Goal: Task Accomplishment & Management: Complete application form

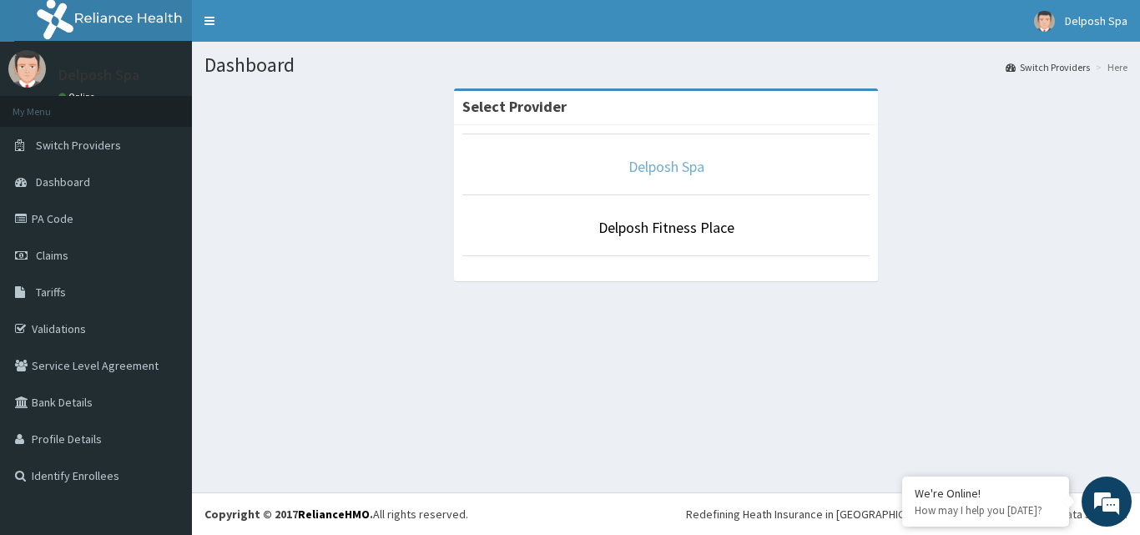
click at [695, 170] on link "Delposh Spa" at bounding box center [666, 166] width 76 height 19
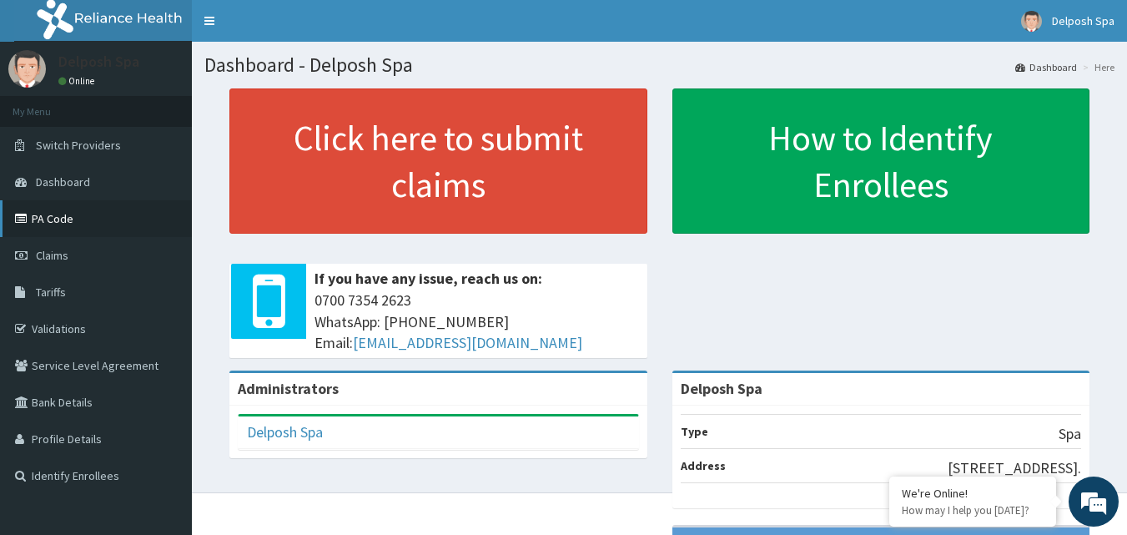
click at [83, 217] on link "PA Code" at bounding box center [96, 218] width 192 height 37
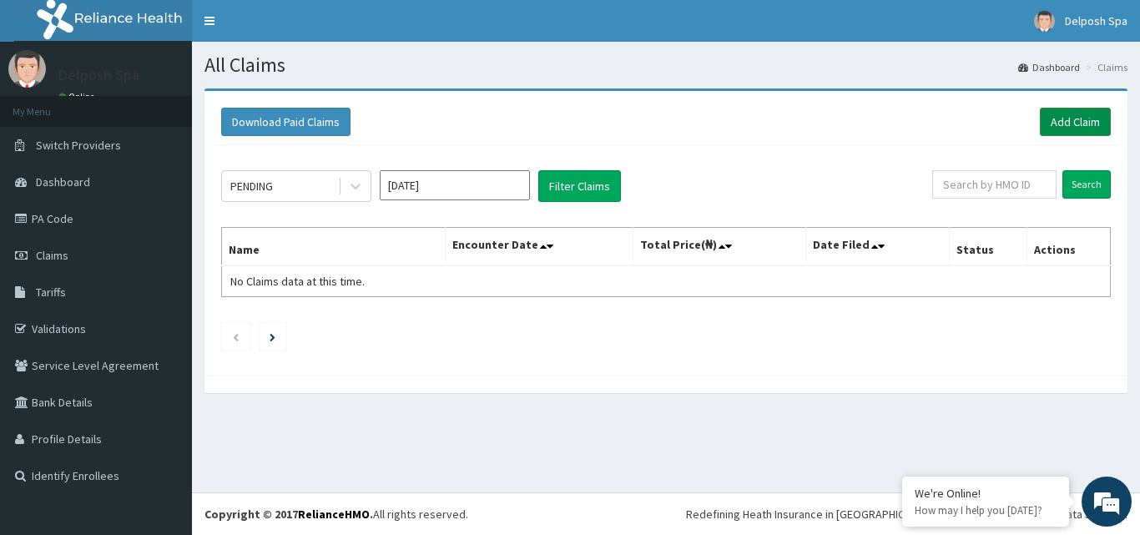
click at [1066, 126] on link "Add Claim" at bounding box center [1074, 122] width 71 height 28
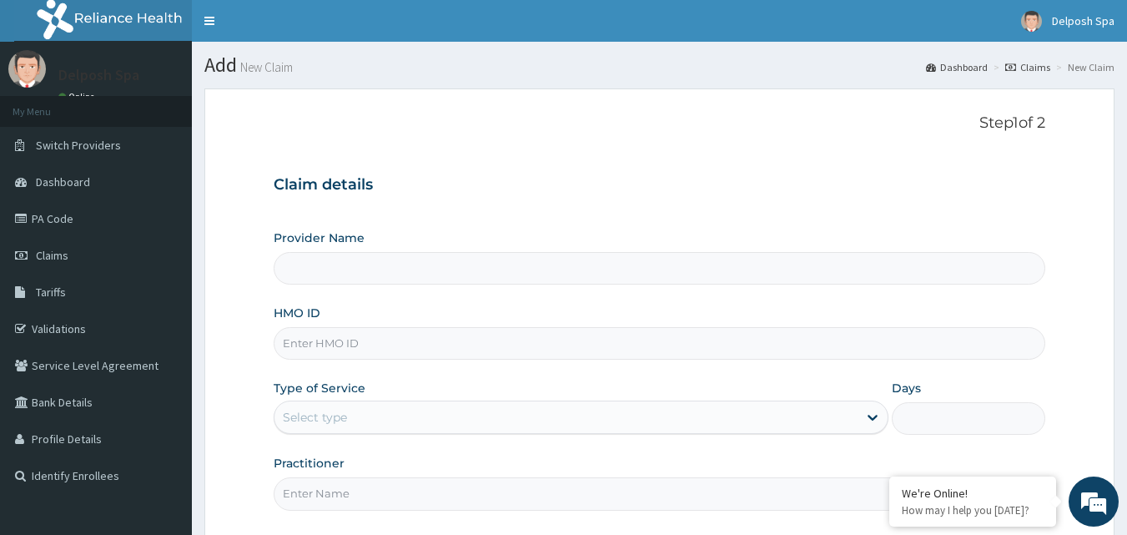
click at [677, 335] on input "HMO ID" at bounding box center [660, 343] width 773 height 33
type input "OH"
type input "Delposh Spa"
type input "1"
type input "OHT/10718/A"
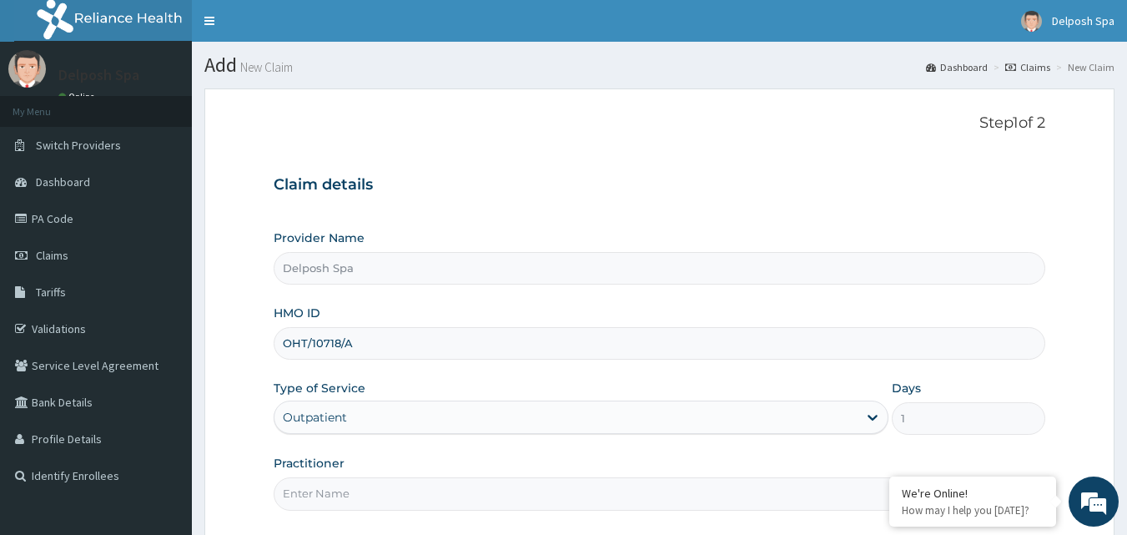
click at [406, 490] on input "Practitioner" at bounding box center [660, 493] width 773 height 33
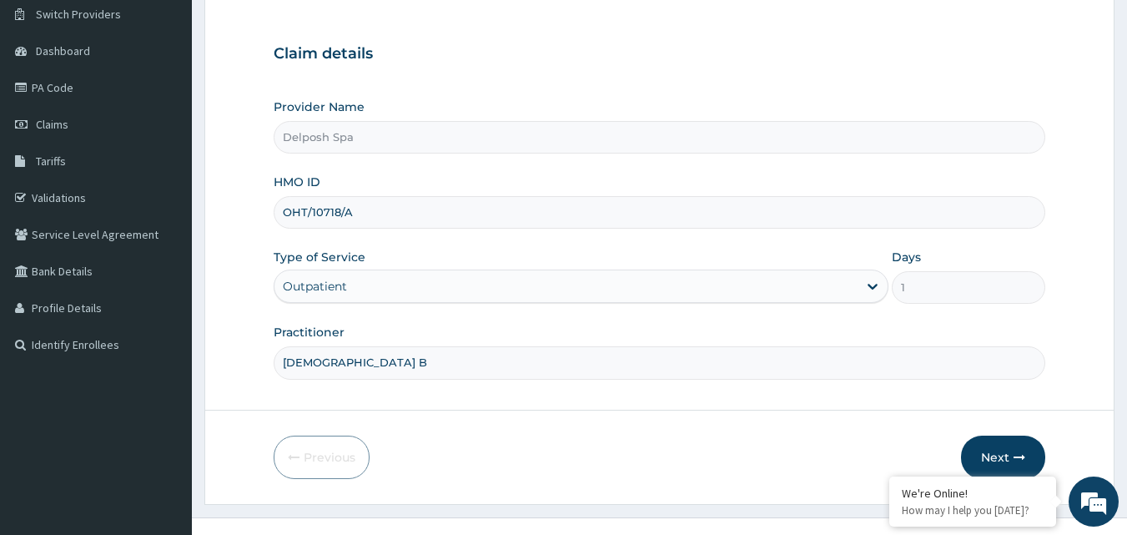
scroll to position [156, 0]
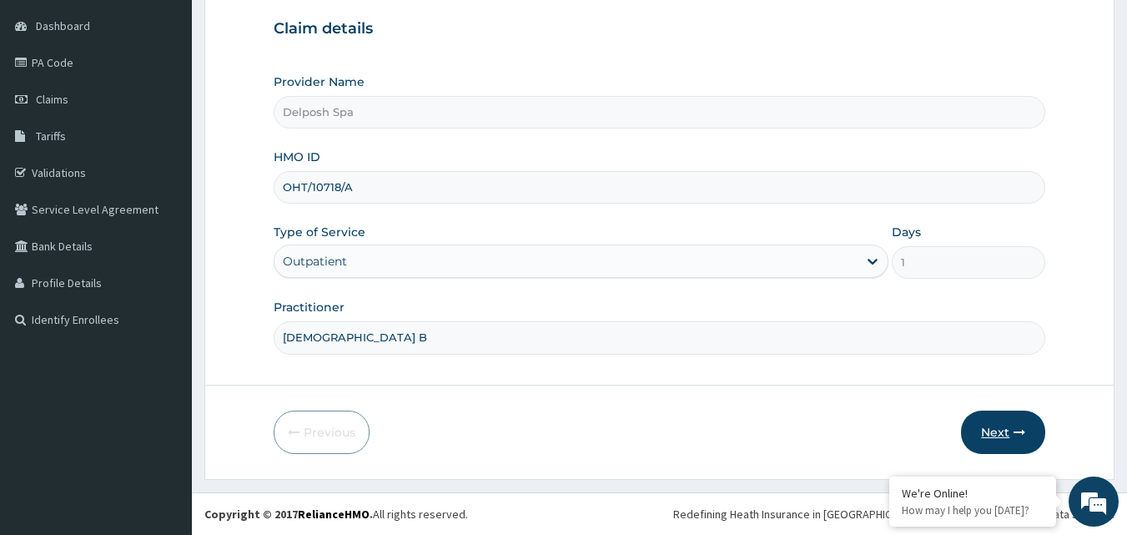
type input "LADY B"
click at [1010, 435] on button "Next" at bounding box center [1003, 431] width 84 height 43
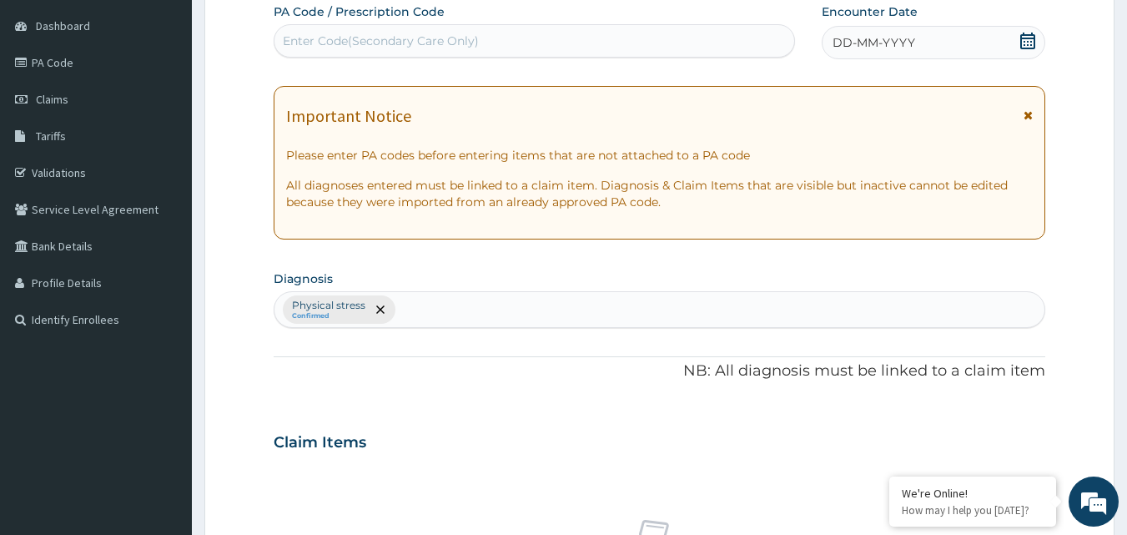
click at [452, 33] on div "Enter Code(Secondary Care Only)" at bounding box center [381, 41] width 196 height 17
type input "PA/08EB3D"
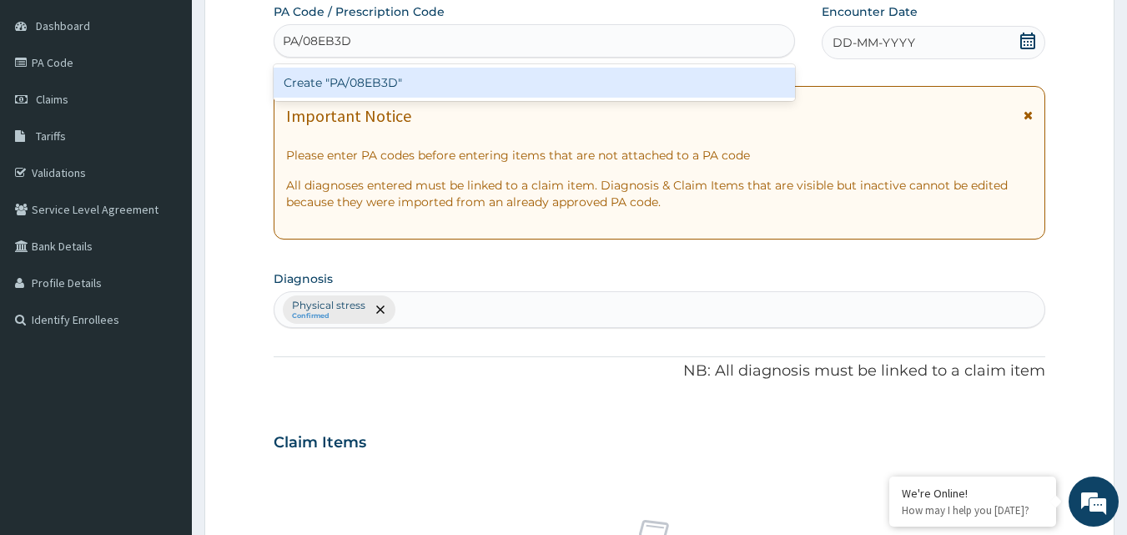
click at [445, 83] on div "Create "PA/08EB3D"" at bounding box center [535, 83] width 522 height 30
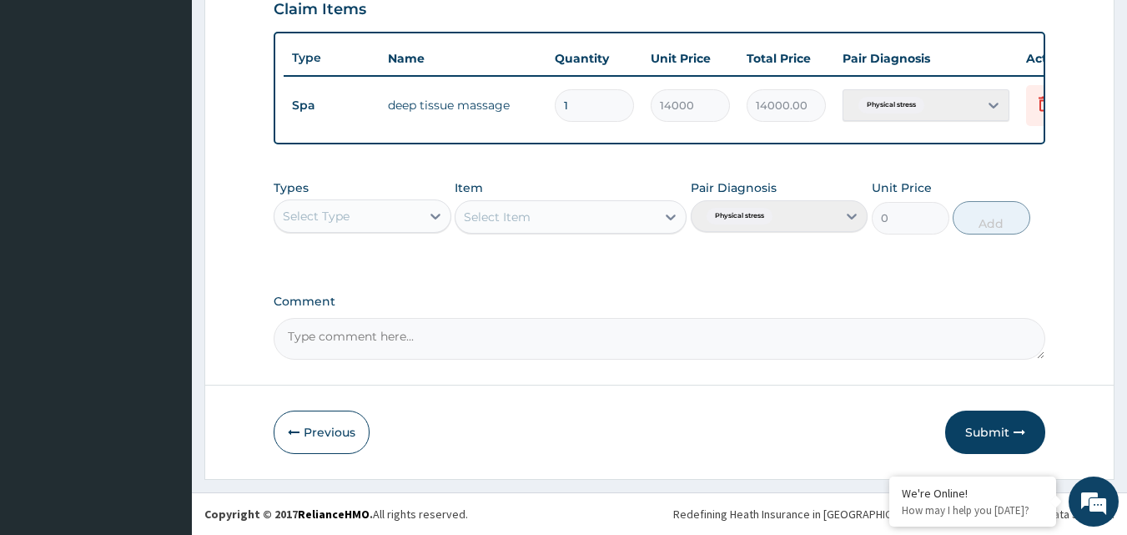
scroll to position [602, 0]
click at [1008, 422] on button "Submit" at bounding box center [995, 431] width 100 height 43
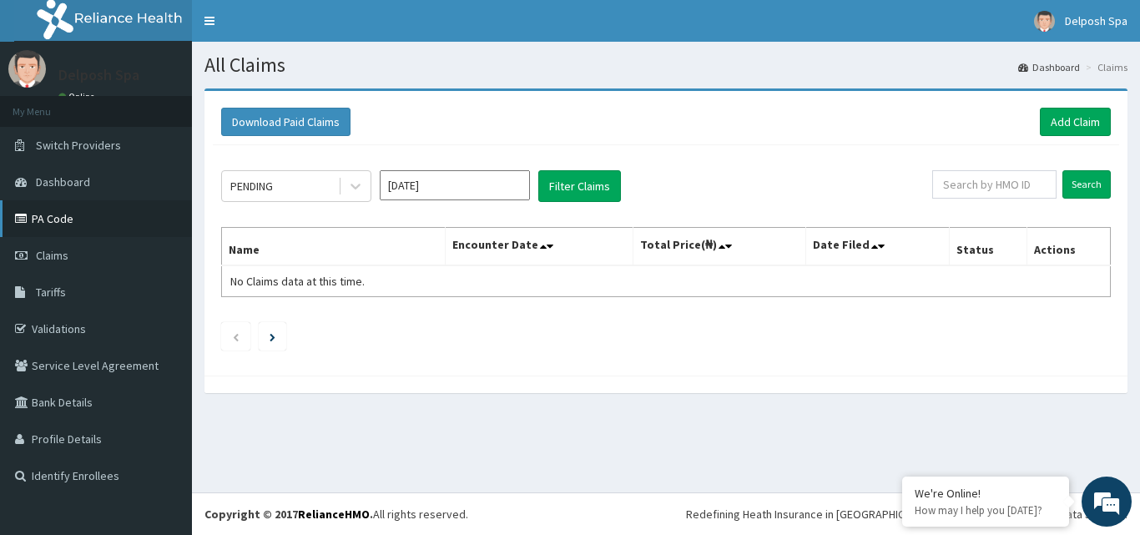
click at [116, 208] on link "PA Code" at bounding box center [96, 218] width 192 height 37
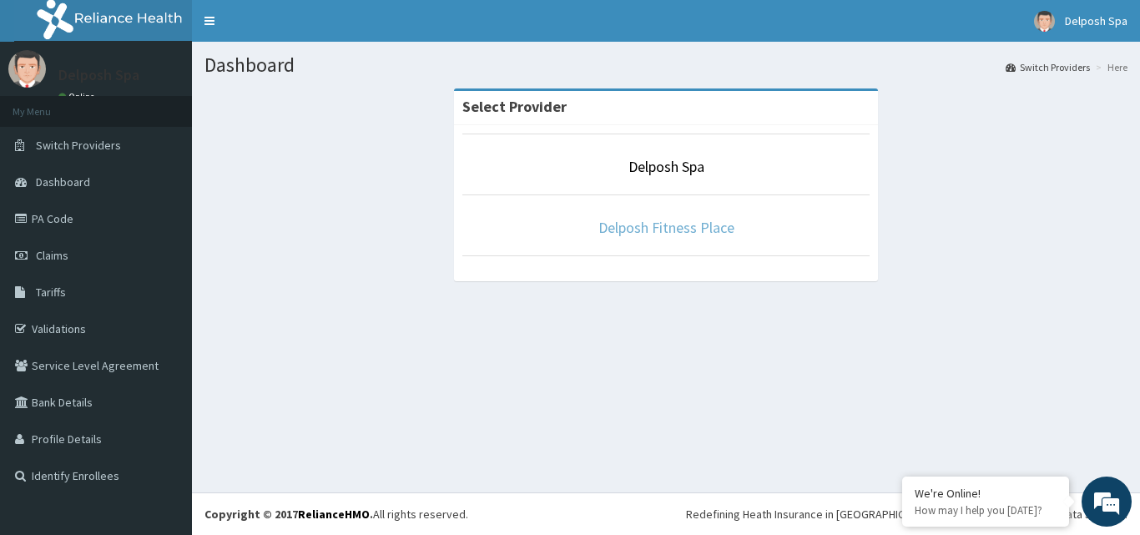
click at [626, 220] on link "Delposh Fitness Place" at bounding box center [666, 227] width 136 height 19
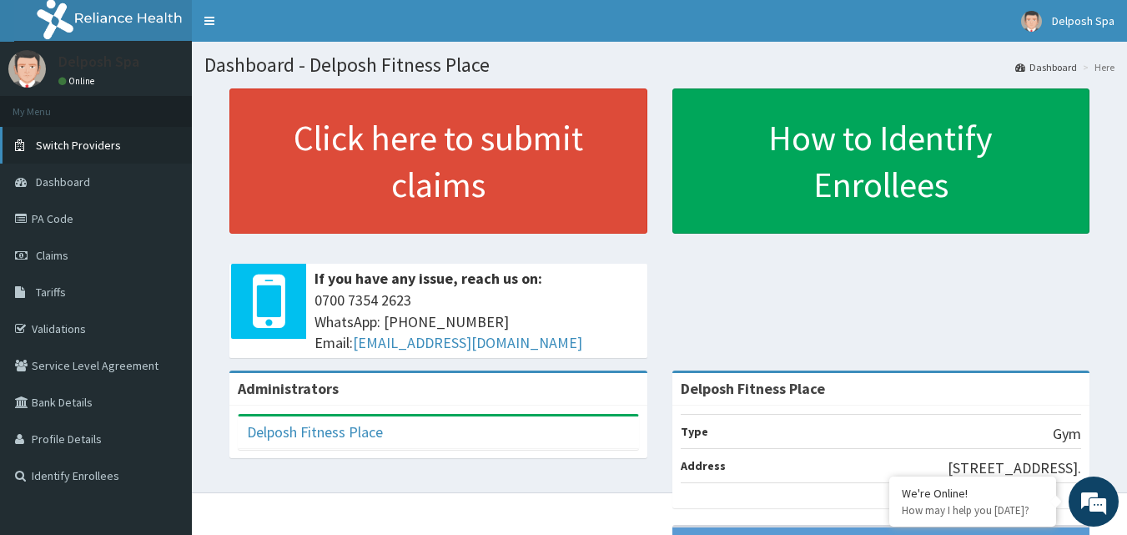
click at [98, 152] on span "Switch Providers" at bounding box center [78, 145] width 85 height 15
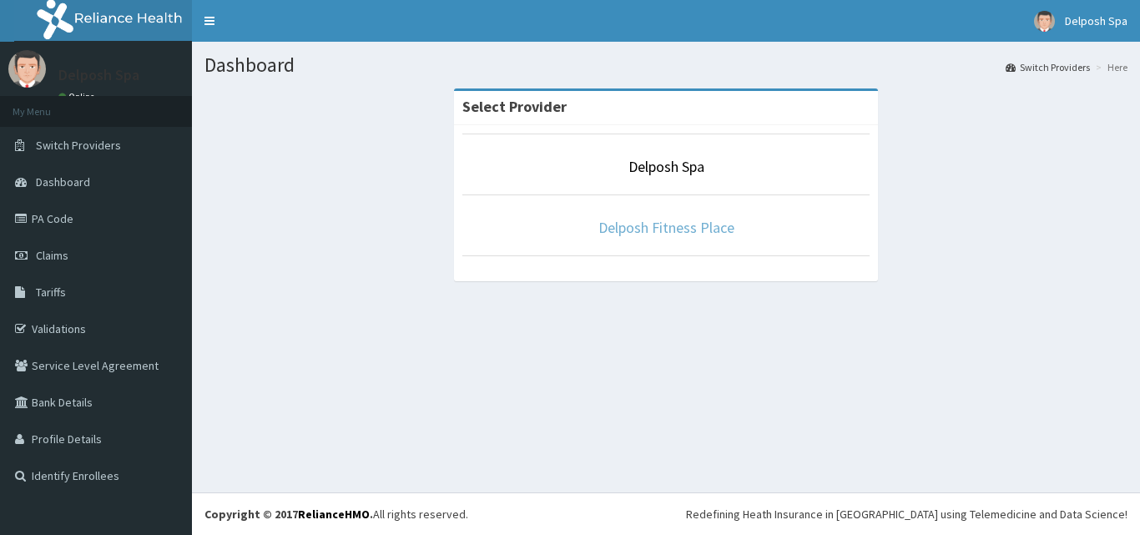
click at [646, 225] on link "Delposh Fitness Place" at bounding box center [666, 227] width 136 height 19
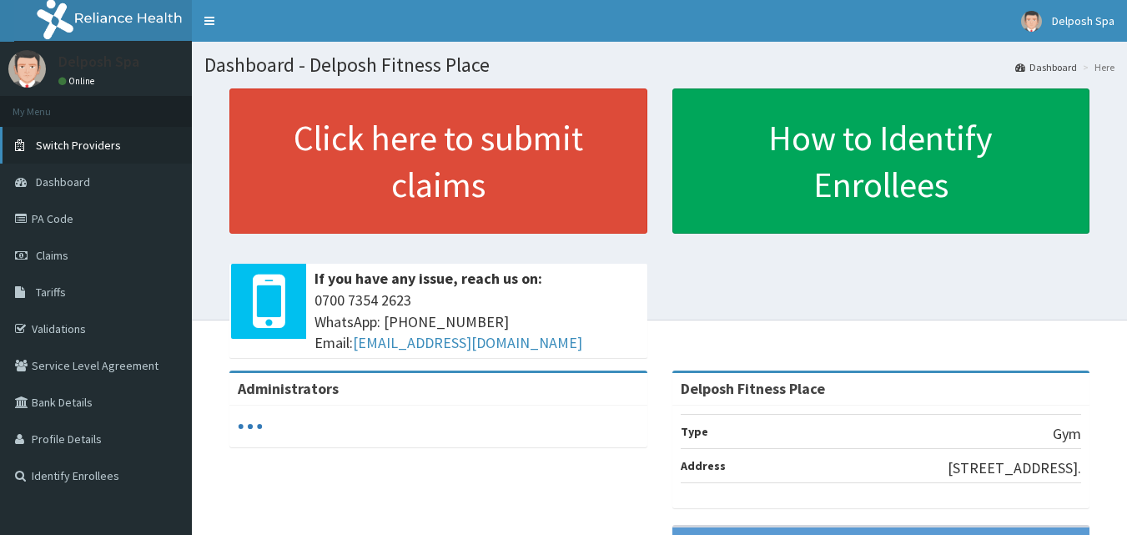
click at [98, 143] on span "Switch Providers" at bounding box center [78, 145] width 85 height 15
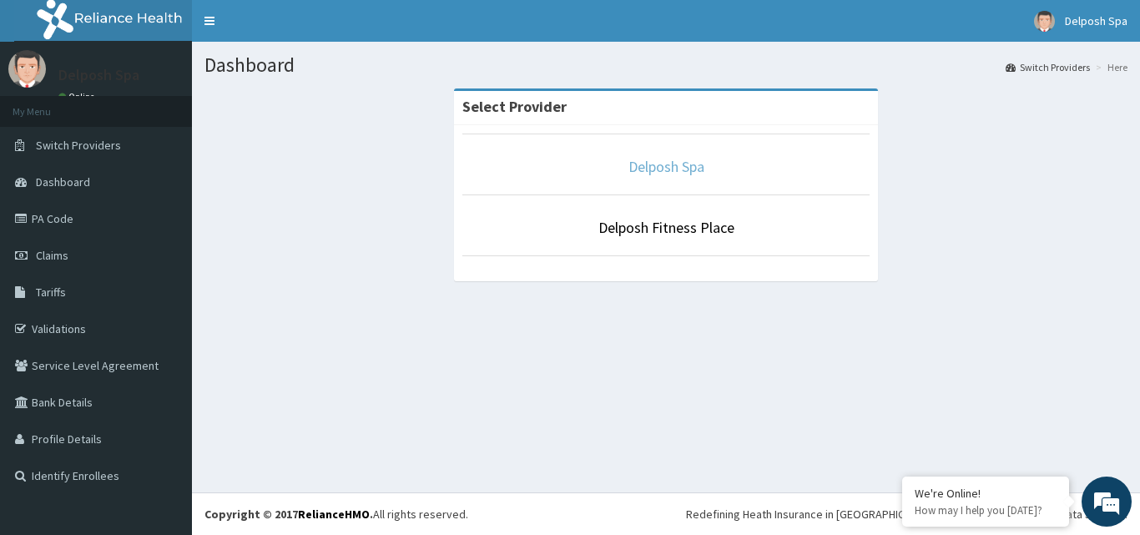
click at [647, 168] on link "Delposh Spa" at bounding box center [666, 166] width 76 height 19
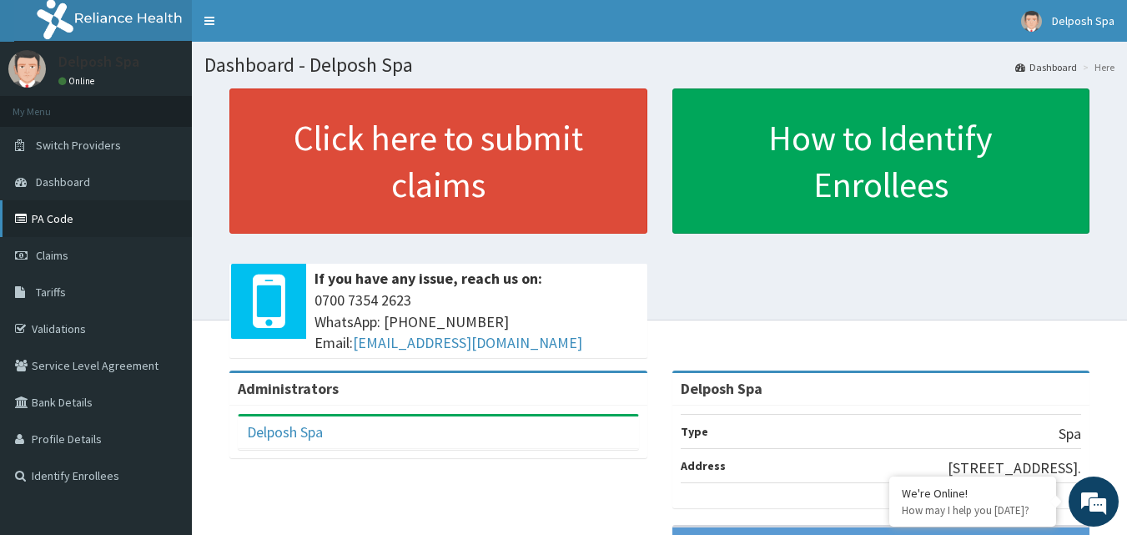
click at [93, 220] on link "PA Code" at bounding box center [96, 218] width 192 height 37
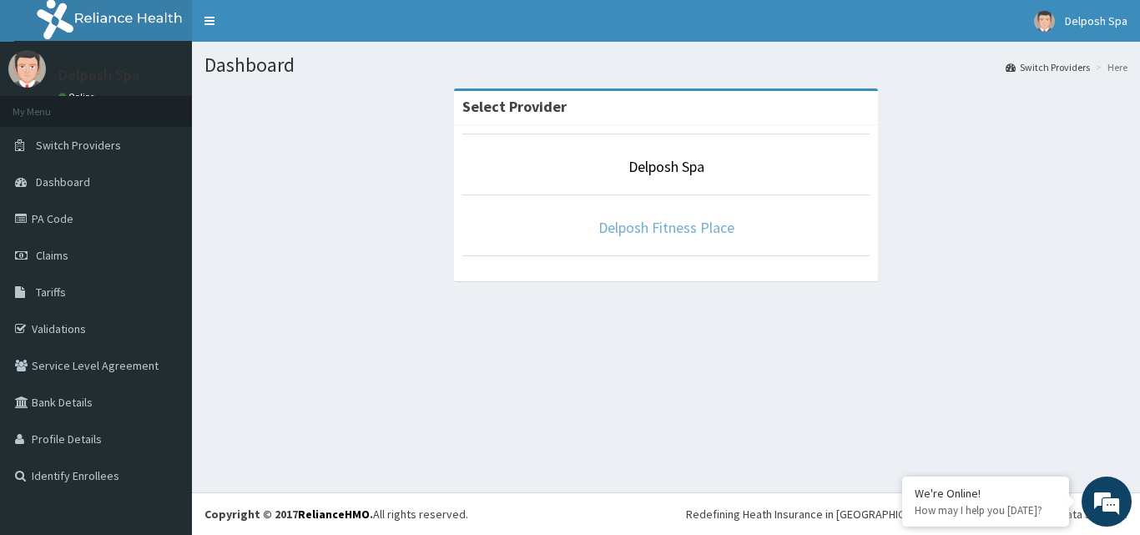
click at [663, 230] on link "Delposh Fitness Place" at bounding box center [666, 227] width 136 height 19
